Goal: Information Seeking & Learning: Learn about a topic

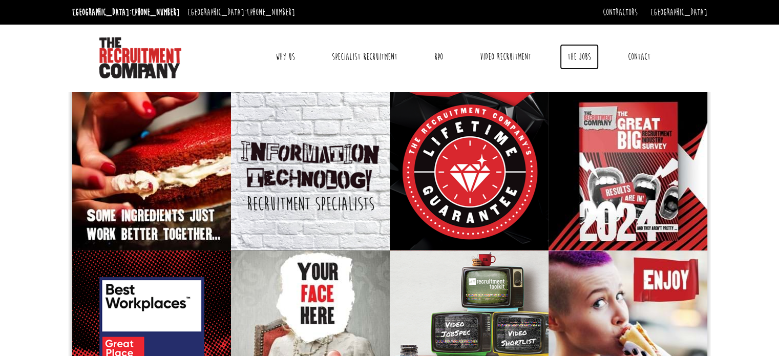
click at [583, 57] on link "The Jobs" at bounding box center [579, 57] width 39 height 26
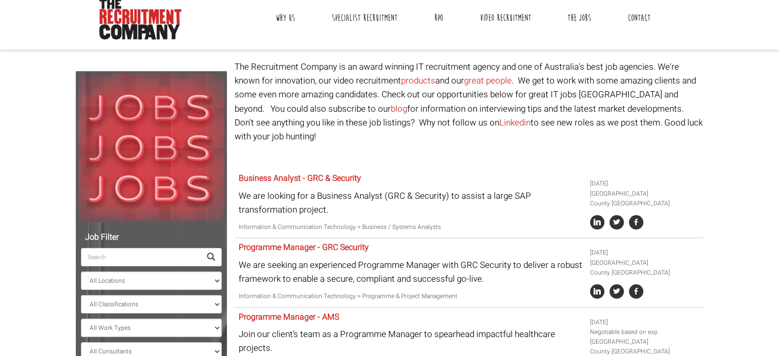
scroll to position [102, 0]
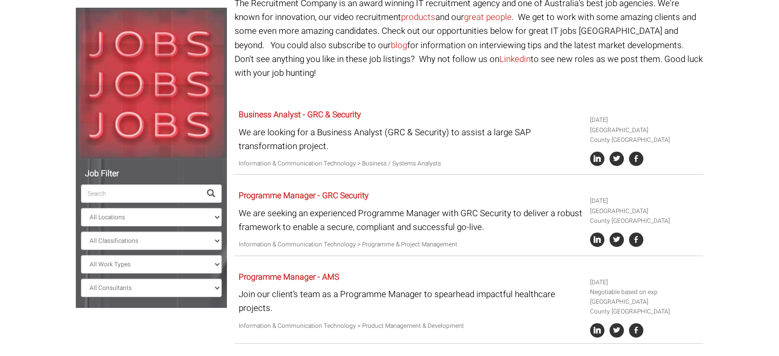
click at [165, 191] on input "search" at bounding box center [141, 193] width 120 height 18
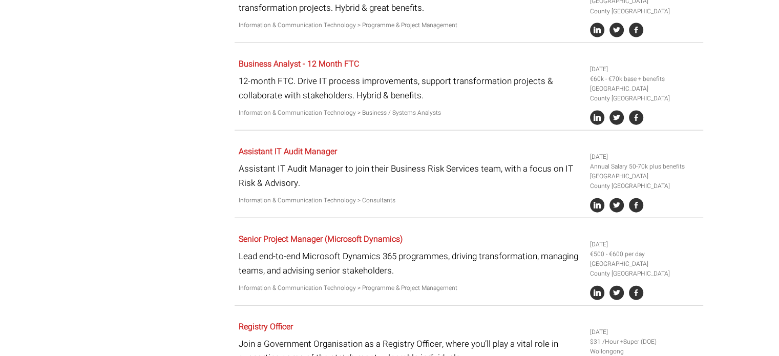
scroll to position [2259, 0]
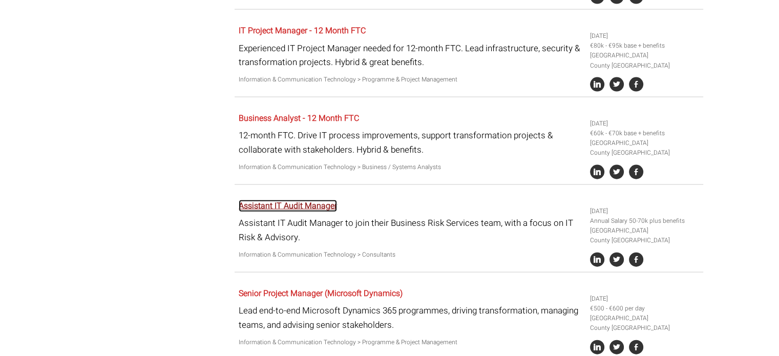
click at [321, 200] on link "Assistant IT Audit Manager" at bounding box center [288, 206] width 98 height 12
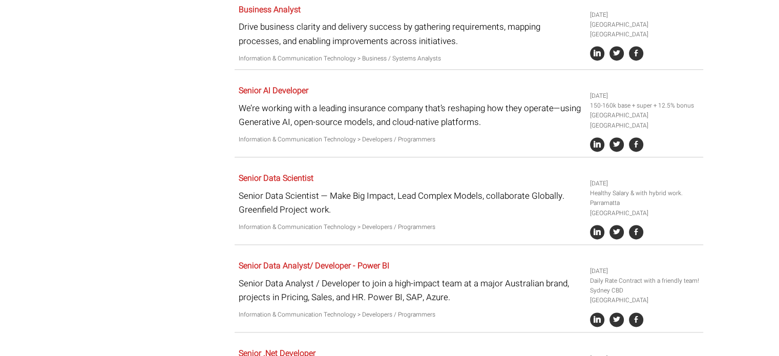
scroll to position [1491, 0]
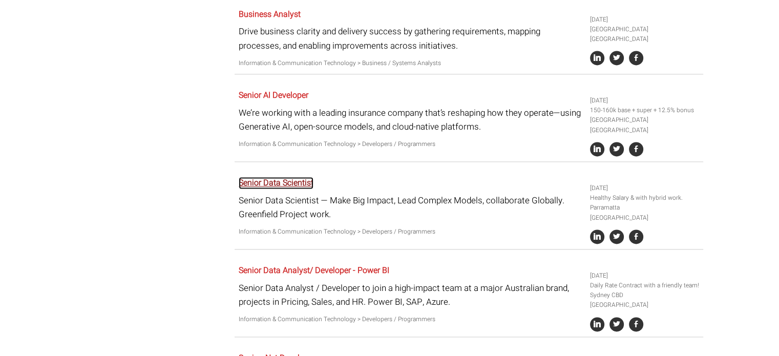
click at [267, 177] on link "Senior Data Scientist" at bounding box center [276, 183] width 75 height 12
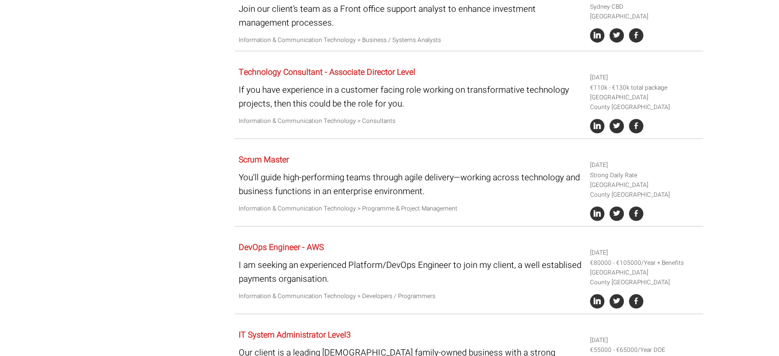
scroll to position [825, 0]
click at [274, 154] on link "Scrum Master" at bounding box center [264, 160] width 50 height 12
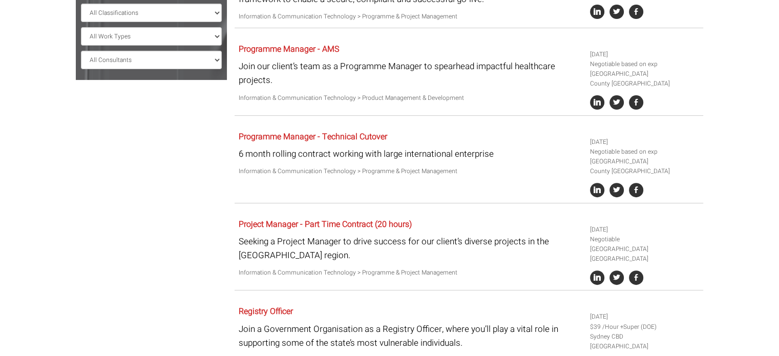
scroll to position [313, 0]
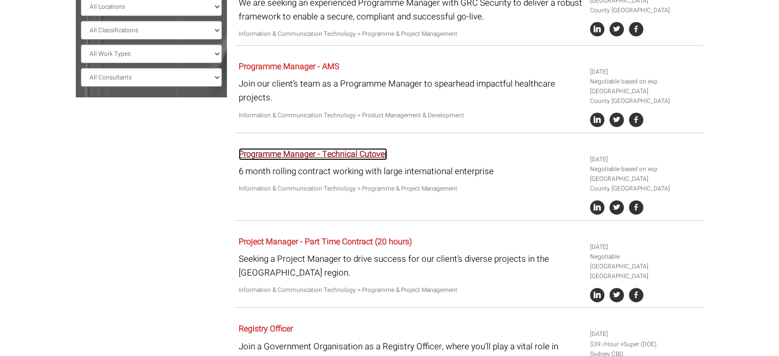
click at [333, 148] on link "Programme Manager - Technical Cutover" at bounding box center [313, 154] width 149 height 12
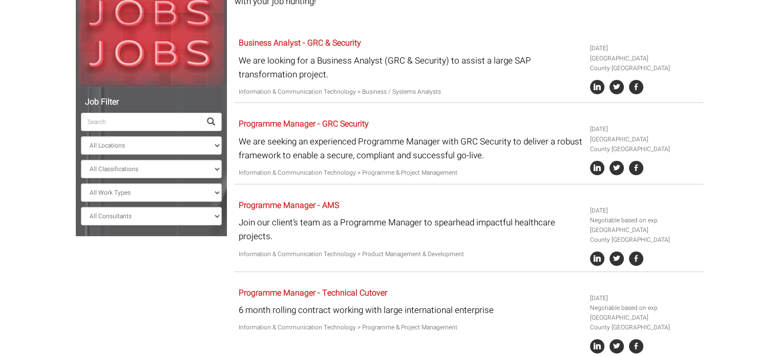
scroll to position [159, 0]
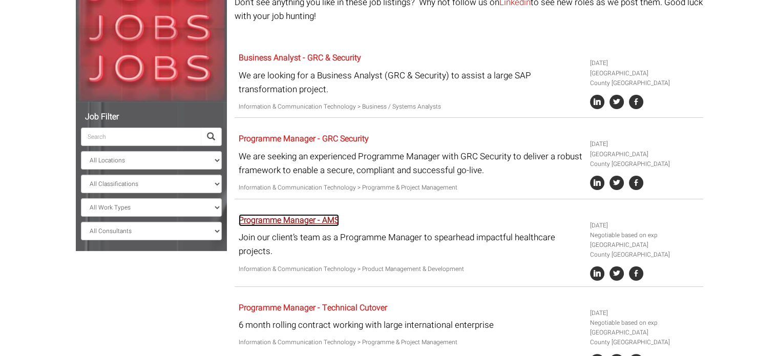
click at [310, 214] on link "Programme Manager - AMS" at bounding box center [289, 220] width 100 height 12
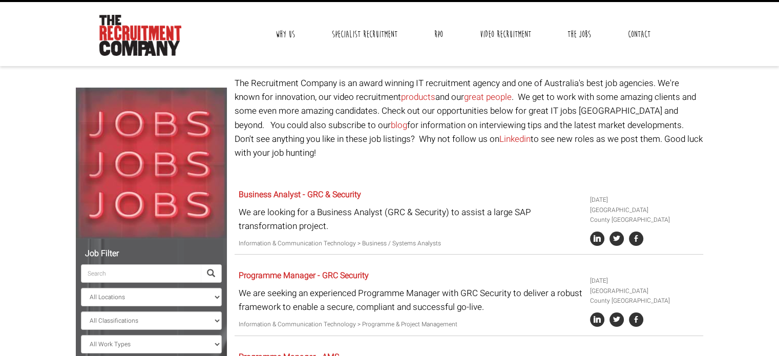
scroll to position [0, 0]
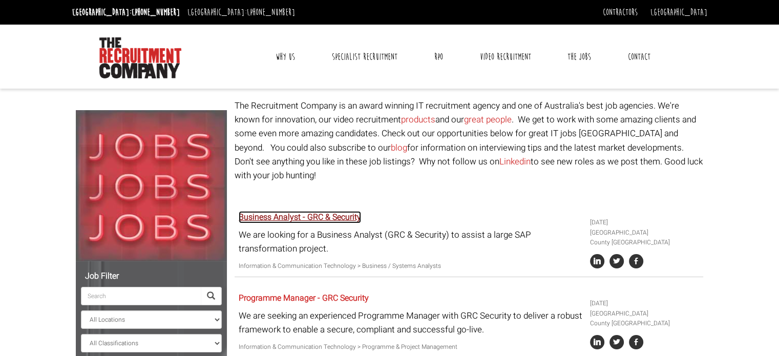
click at [267, 211] on link "Business Analyst - GRC & Security" at bounding box center [300, 217] width 122 height 12
